Goal: Task Accomplishment & Management: Manage account settings

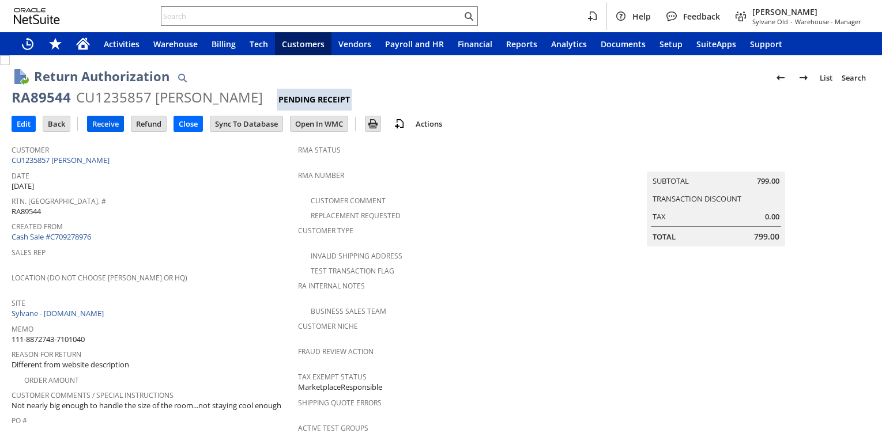
click at [111, 123] on input "Receive" at bounding box center [106, 123] width 36 height 15
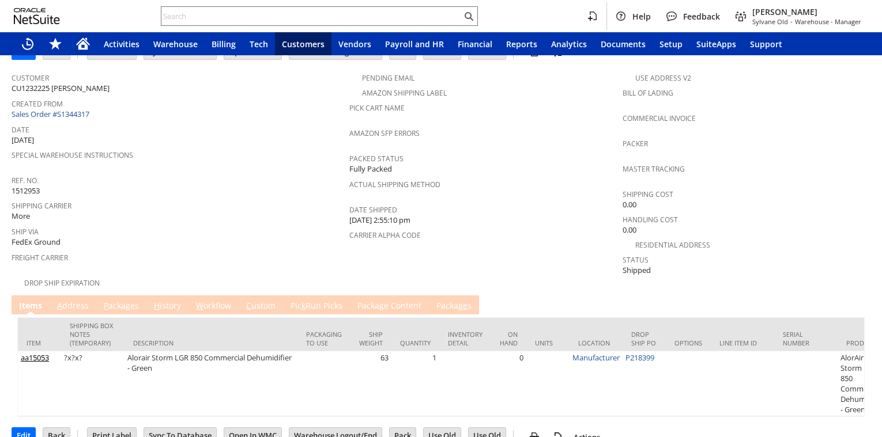
scroll to position [86, 0]
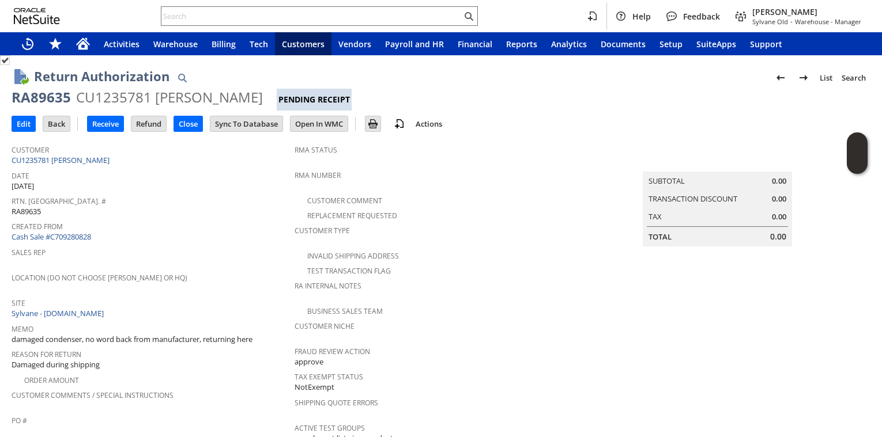
click at [233, 199] on span "Rtn. Auth. #" at bounding box center [150, 199] width 277 height 13
click at [202, 228] on span "Created From" at bounding box center [150, 224] width 277 height 13
click at [206, 229] on div "Created From Cash Sale #C709280828" at bounding box center [150, 230] width 277 height 25
click at [217, 212] on div "Rtn. Auth. # RA89635" at bounding box center [150, 205] width 277 height 24
click at [202, 236] on div "Created From Cash Sale #C709280828" at bounding box center [150, 230] width 277 height 25
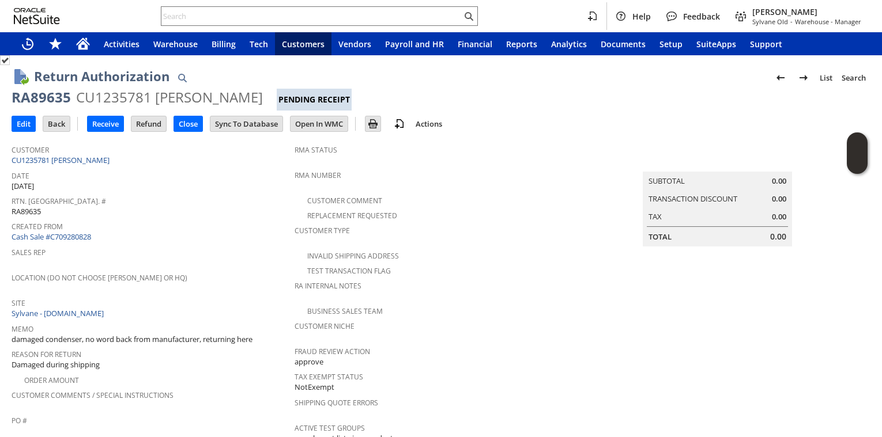
click at [173, 207] on div "Rtn. Auth. # RA89635" at bounding box center [150, 205] width 277 height 24
click at [225, 225] on span "Created From" at bounding box center [150, 224] width 277 height 13
click at [219, 234] on div "Created From Cash Sale #C709280828" at bounding box center [150, 230] width 277 height 25
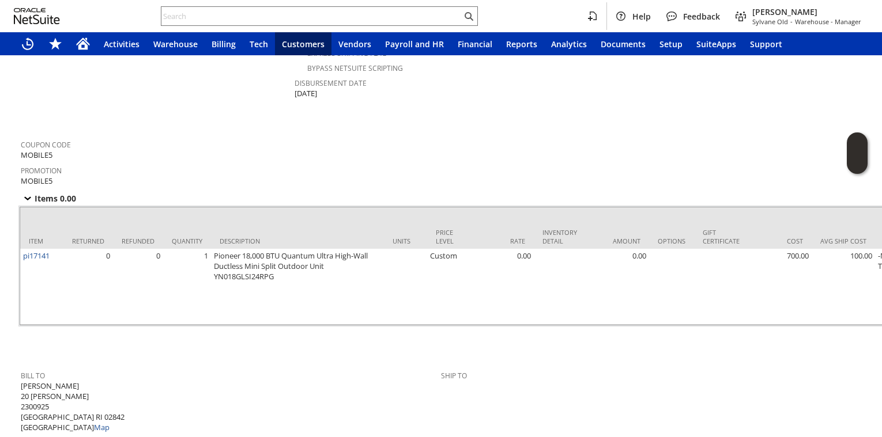
scroll to position [152, 0]
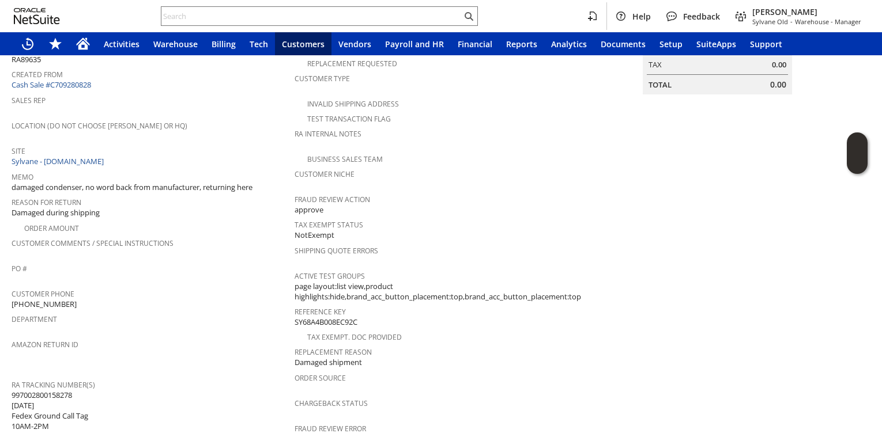
click at [184, 201] on div "Reason For Return Damaged during shipping" at bounding box center [150, 206] width 277 height 25
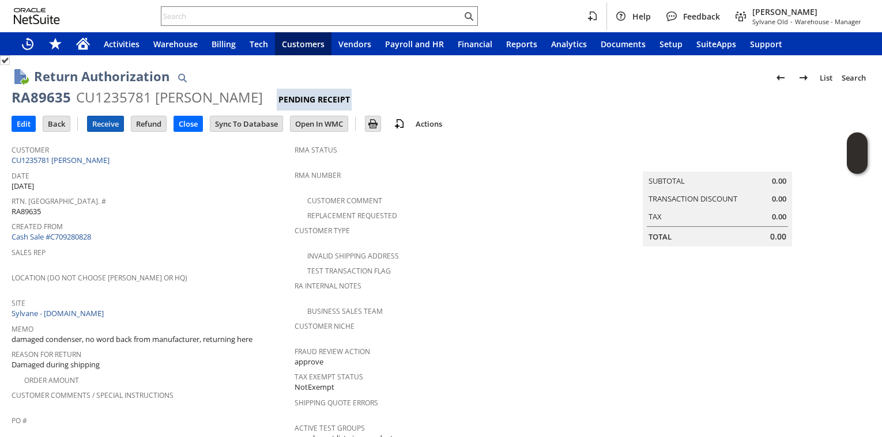
click at [109, 126] on input "Receive" at bounding box center [106, 123] width 36 height 15
